Goal: Transaction & Acquisition: Purchase product/service

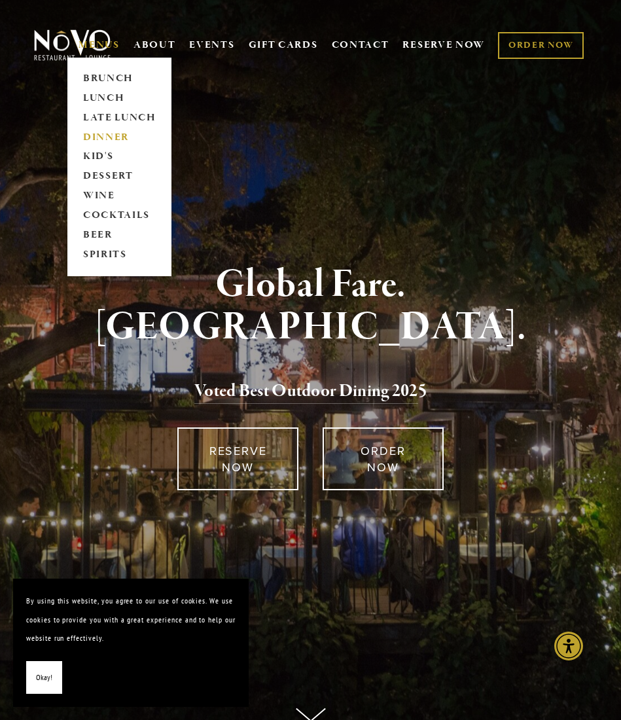
click at [83, 138] on link "DINNER" at bounding box center [120, 138] width 82 height 20
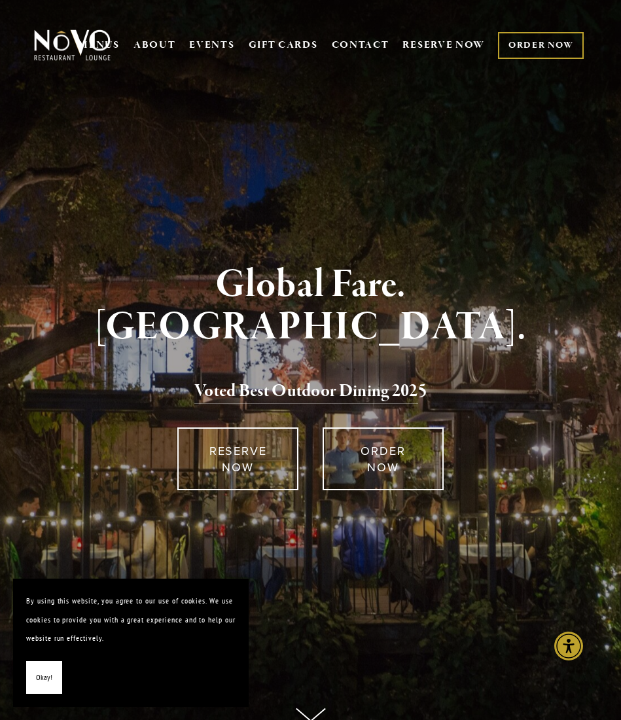
click at [535, 39] on link "ORDER NOW" at bounding box center [541, 45] width 86 height 27
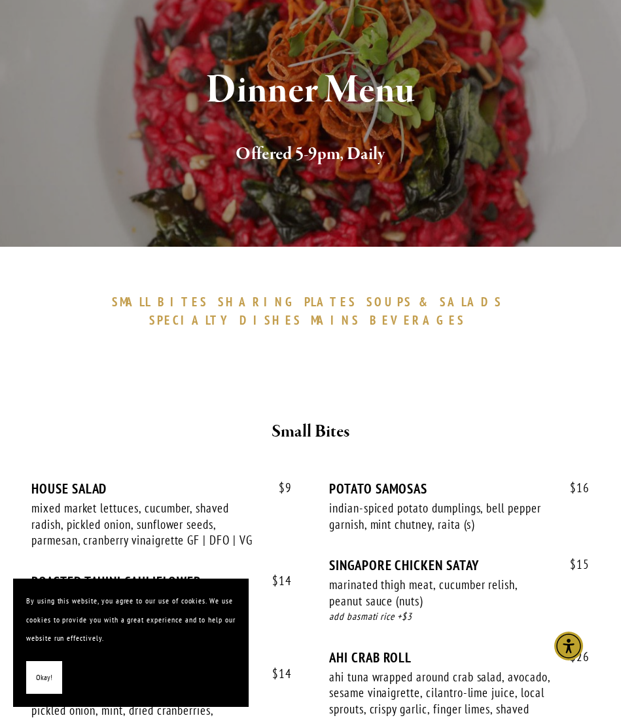
scroll to position [149, 0]
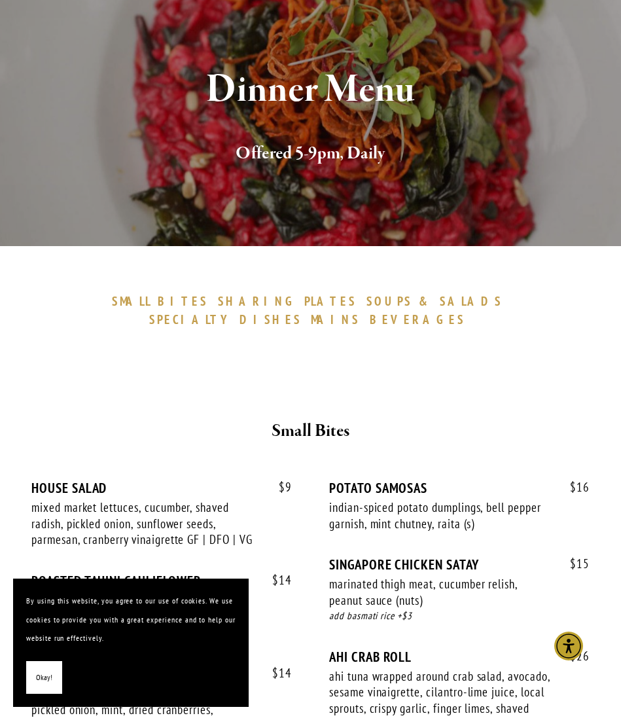
click at [40, 676] on span "Okay!" at bounding box center [44, 677] width 16 height 19
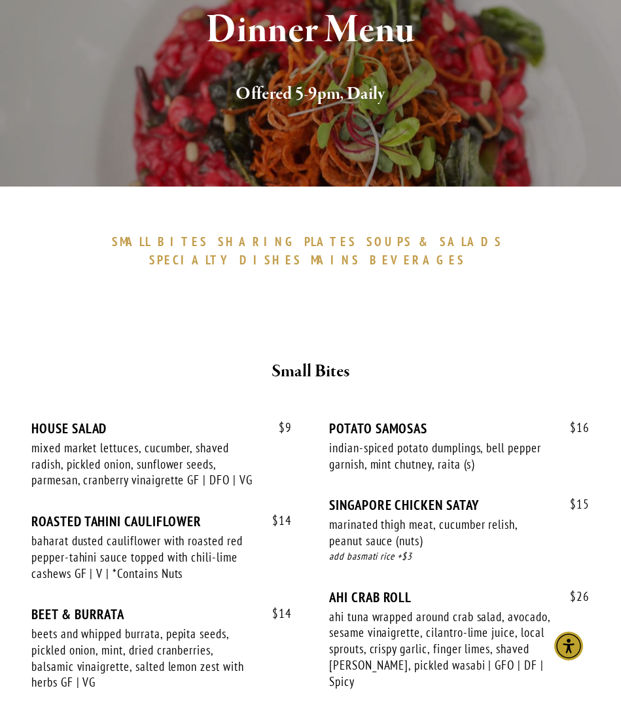
scroll to position [0, 0]
